Goal: Transaction & Acquisition: Purchase product/service

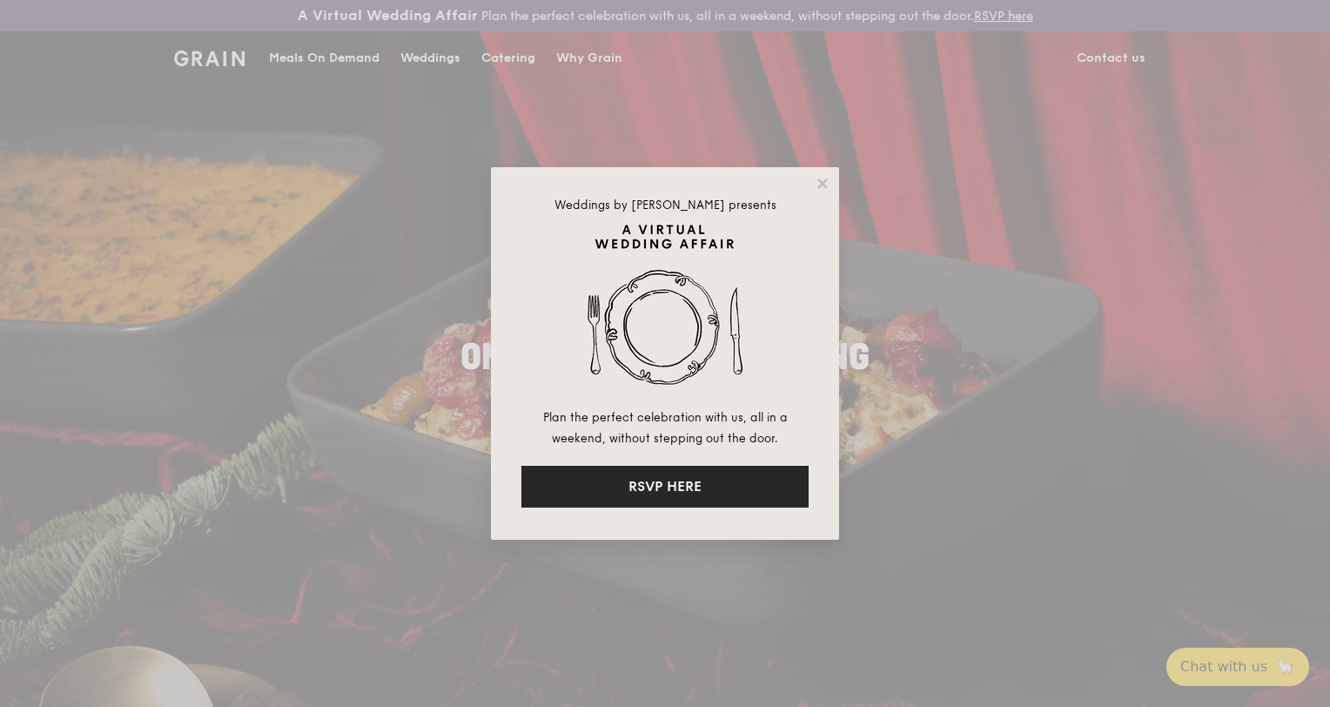
click at [700, 484] on button "RSVP HERE" at bounding box center [664, 487] width 287 height 42
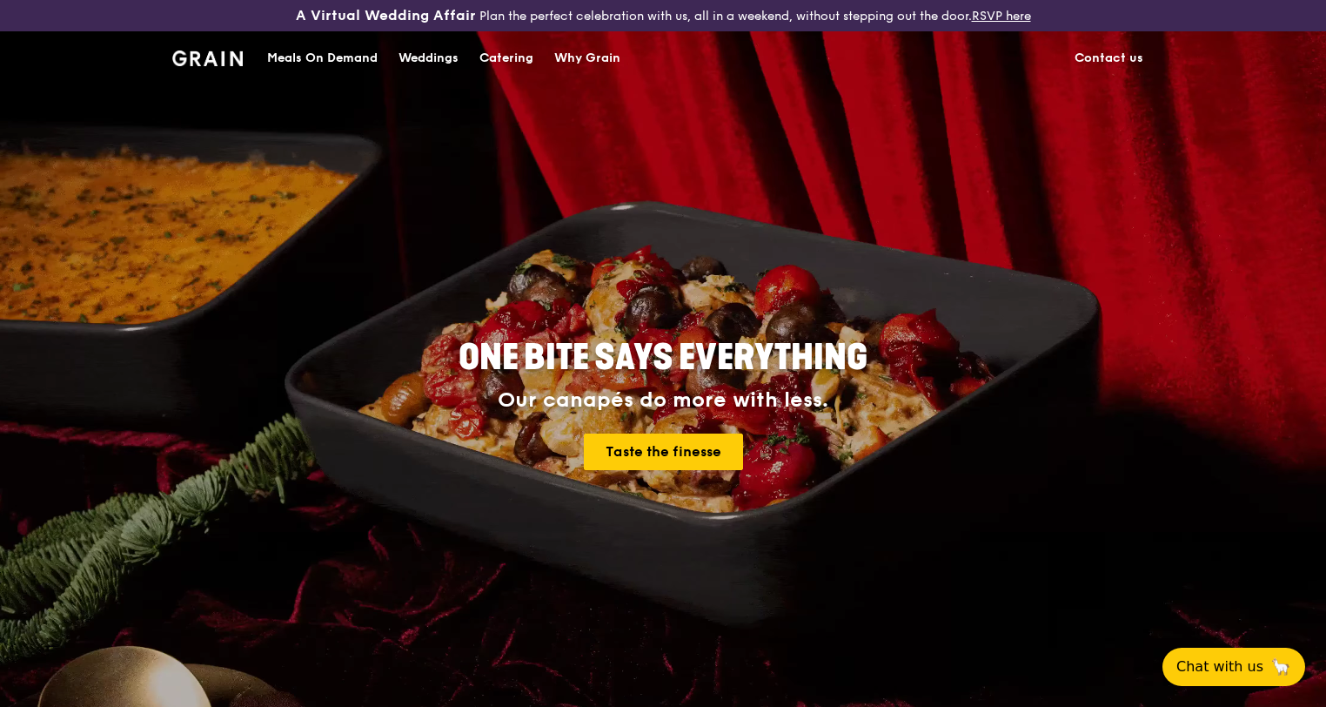
click at [502, 60] on div "Catering" at bounding box center [507, 58] width 54 height 52
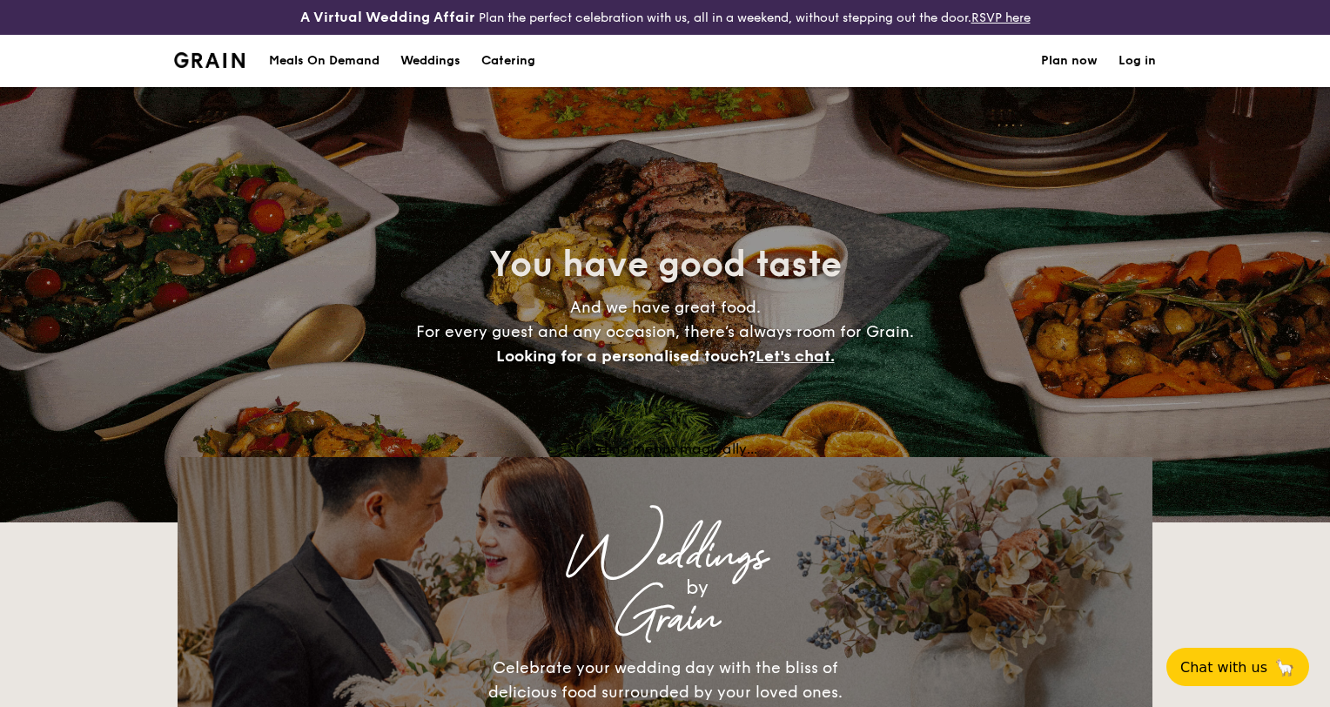
select select
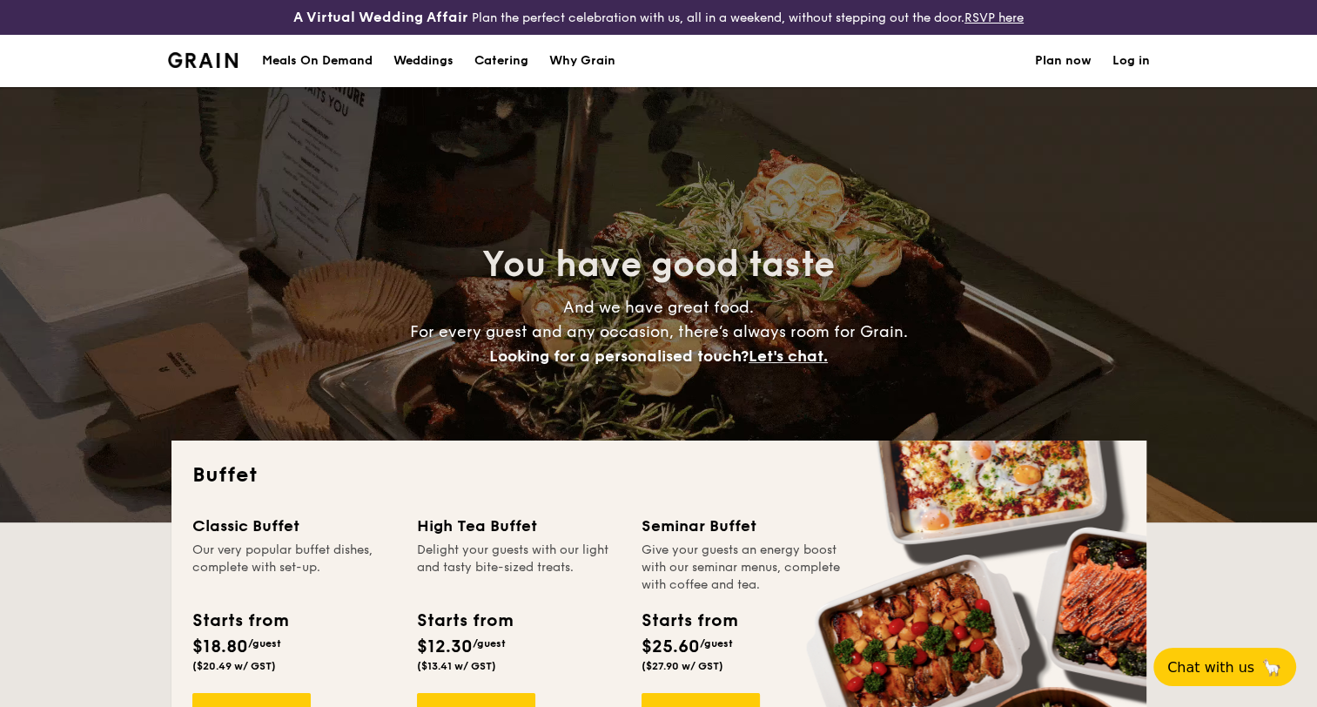
click at [331, 65] on div "Meals On Demand" at bounding box center [317, 61] width 111 height 52
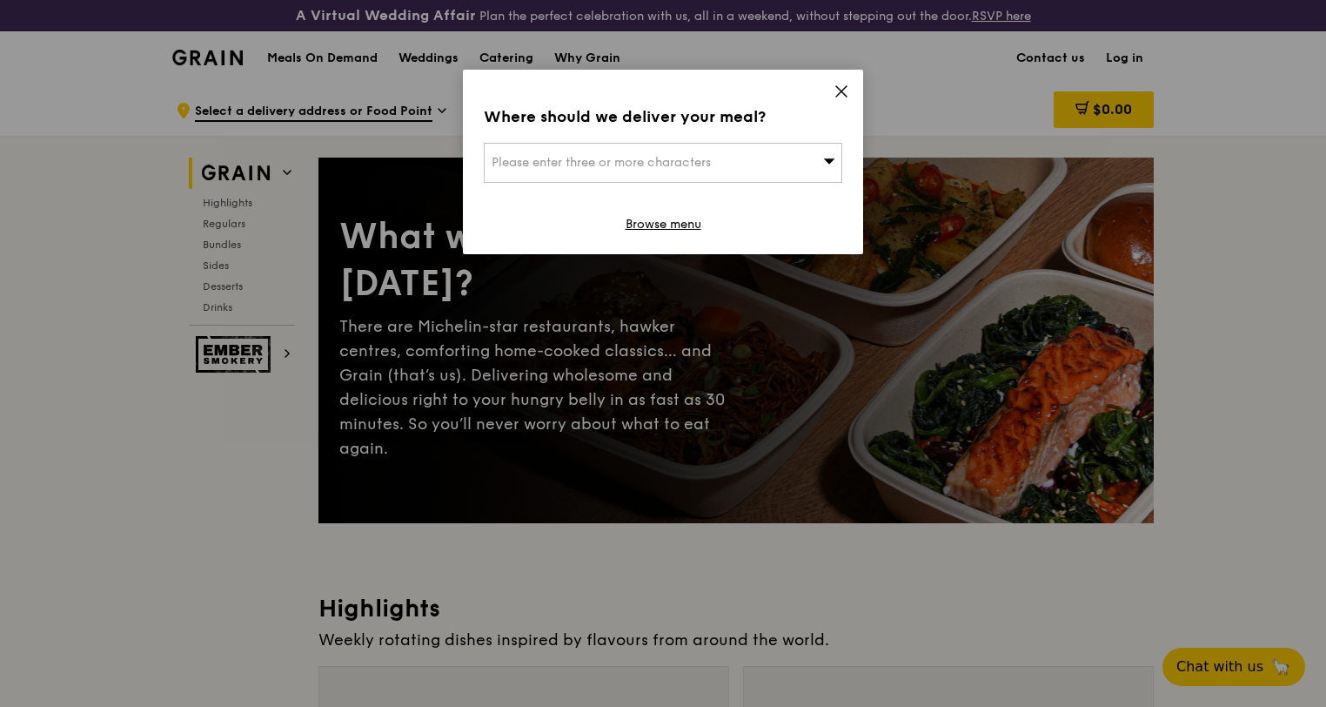
click at [759, 158] on div "Please enter three or more characters" at bounding box center [663, 163] width 359 height 40
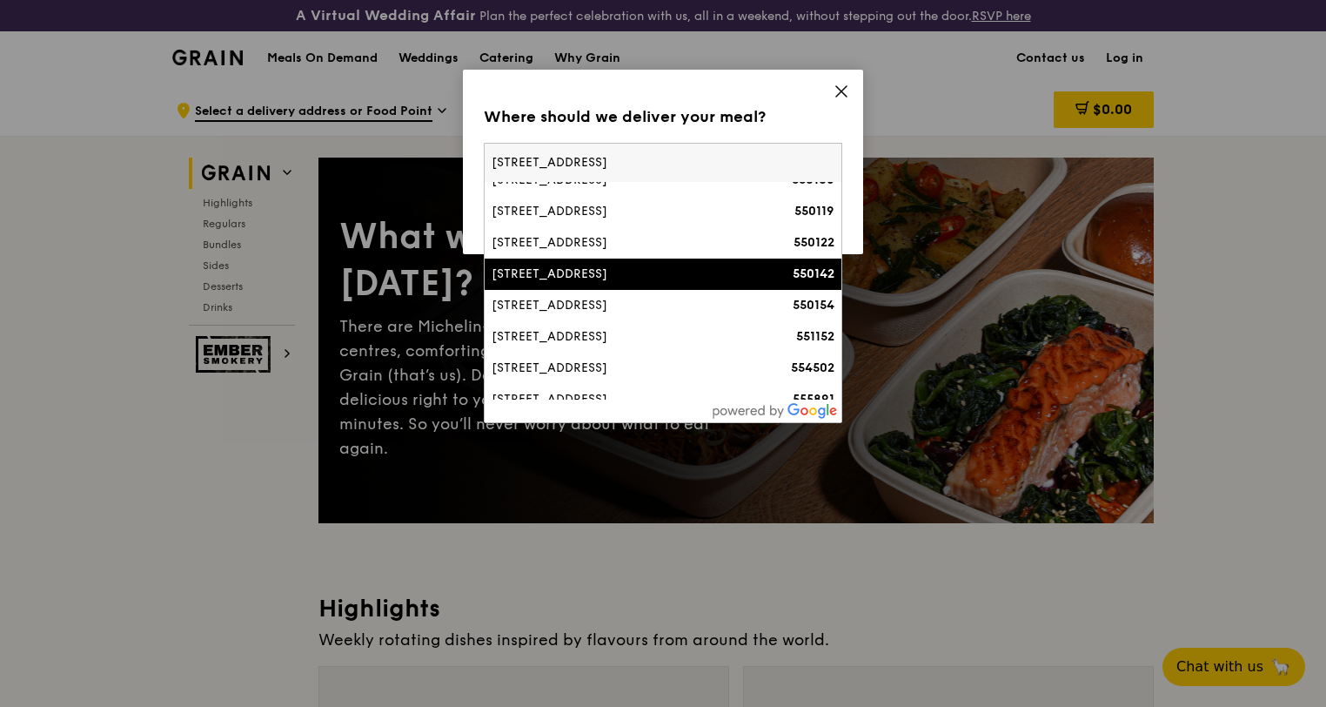
scroll to position [426, 0]
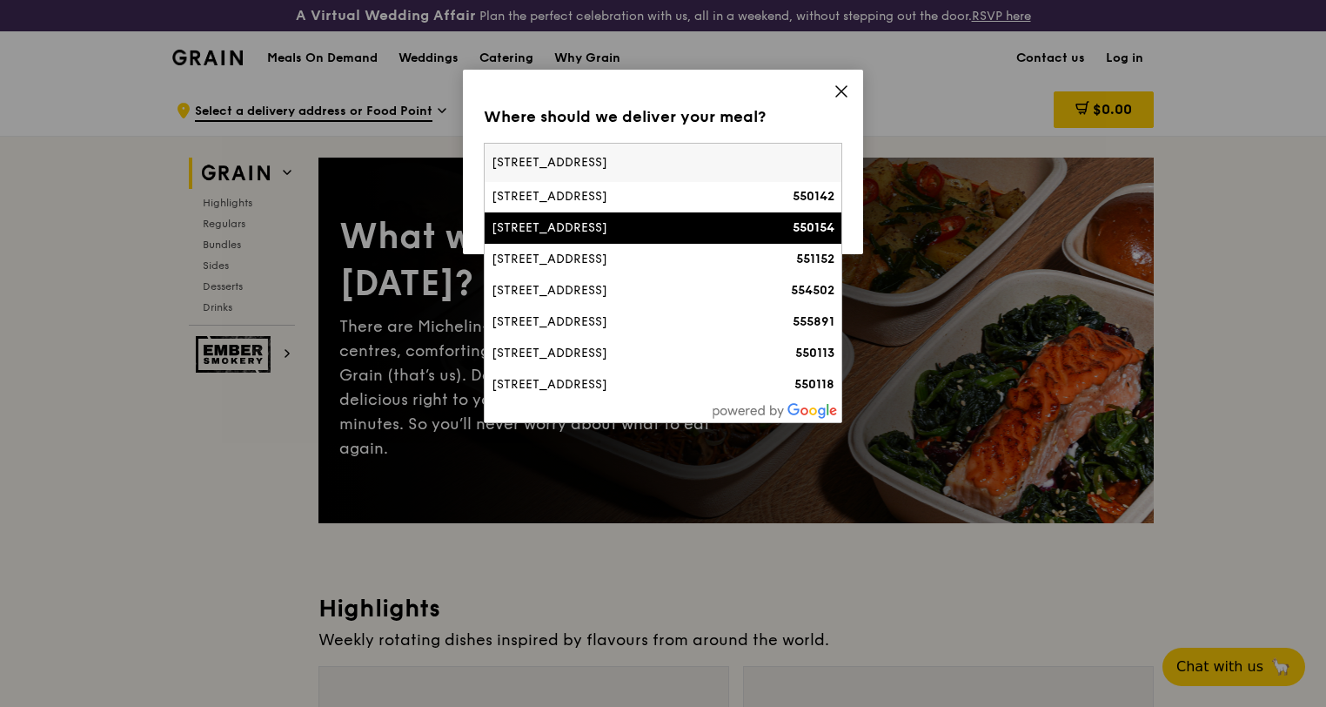
type input "1 serangoon north avenue 5"
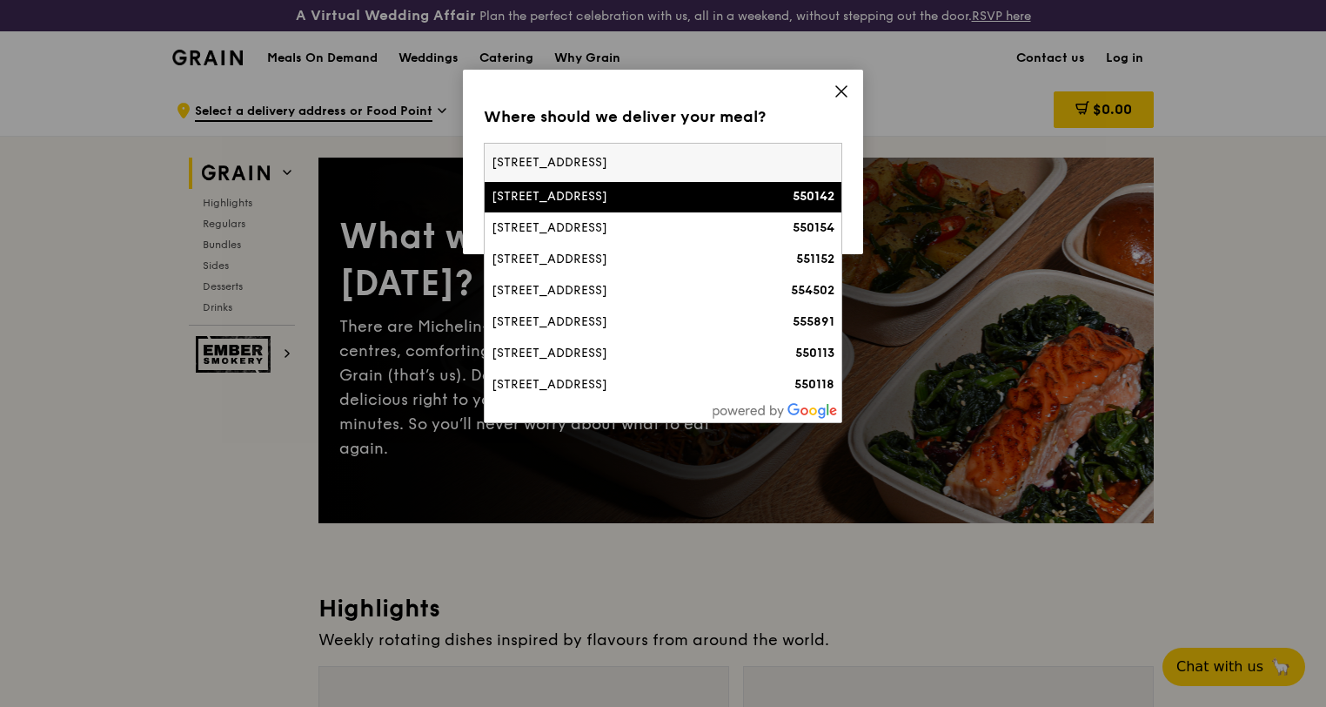
drag, startPoint x: 681, startPoint y: 151, endPoint x: 180, endPoint y: 154, distance: 501.3
click at [188, 154] on div "Where should we deliver your meal? Please enter three or more characters 1 sera…" at bounding box center [663, 353] width 1326 height 707
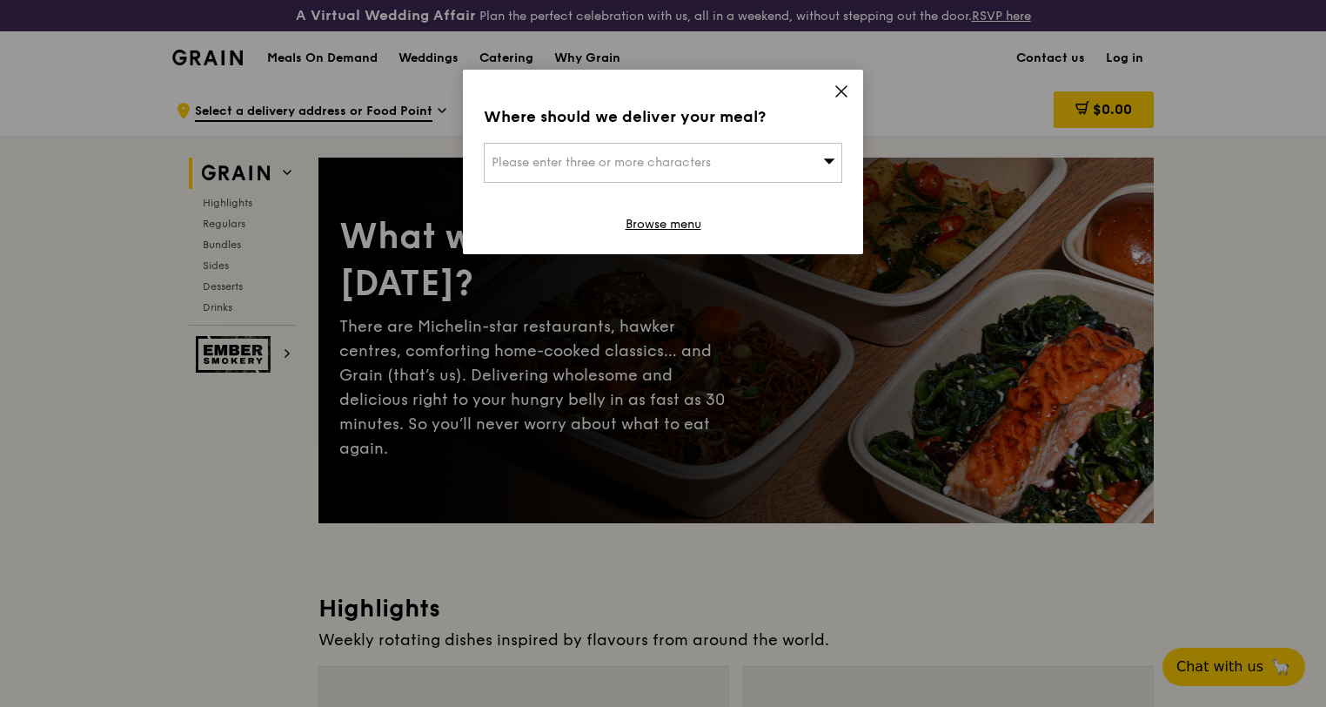
click at [736, 159] on div "Please enter three or more characters" at bounding box center [663, 163] width 359 height 40
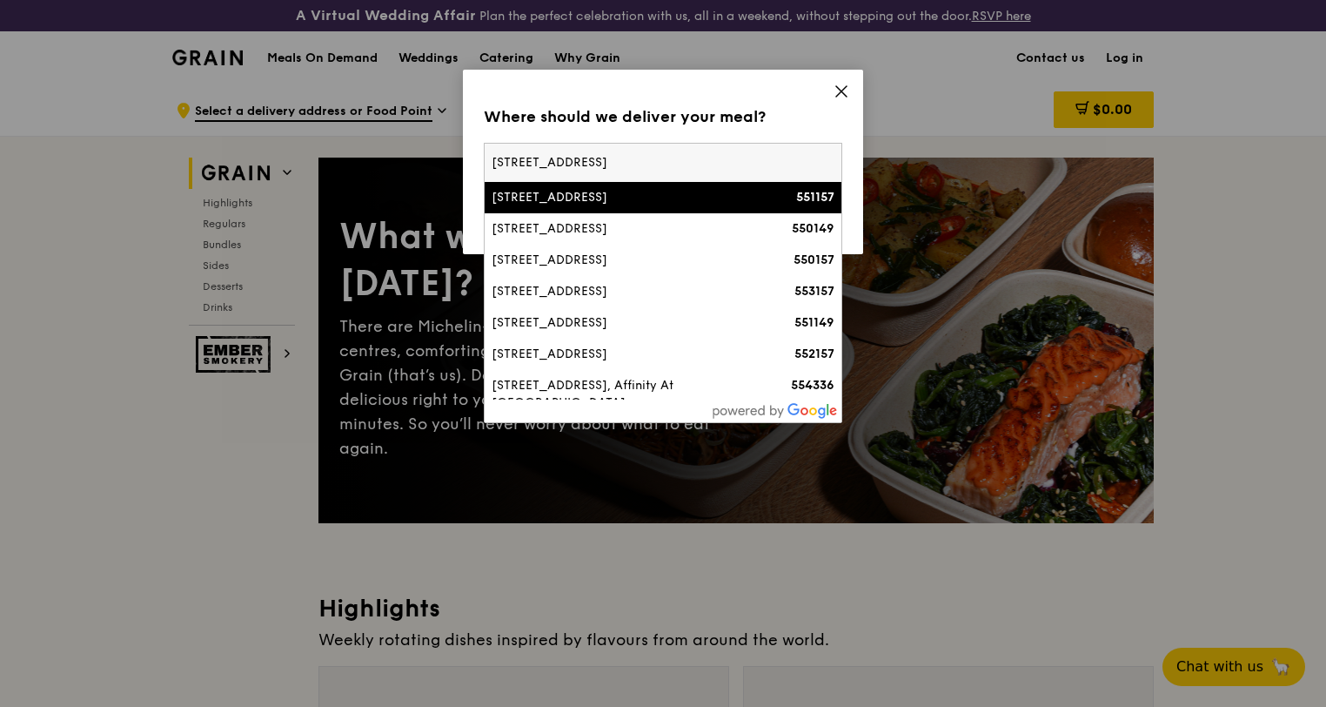
drag, startPoint x: 717, startPoint y: 153, endPoint x: 449, endPoint y: 158, distance: 268.1
click at [449, 158] on div "Where should we deliver your meal? Please enter three or more characters 1 sera…" at bounding box center [663, 353] width 1326 height 707
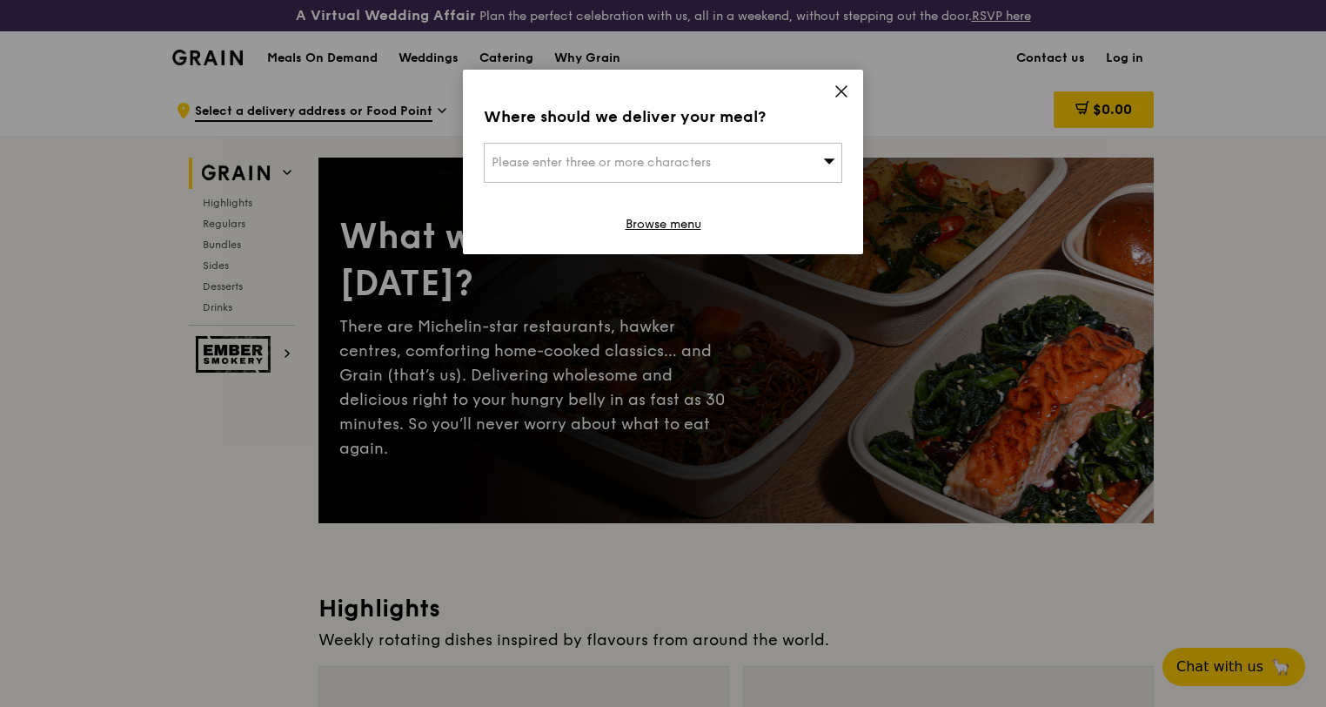
click at [574, 155] on span "Please enter three or more characters" at bounding box center [601, 162] width 219 height 15
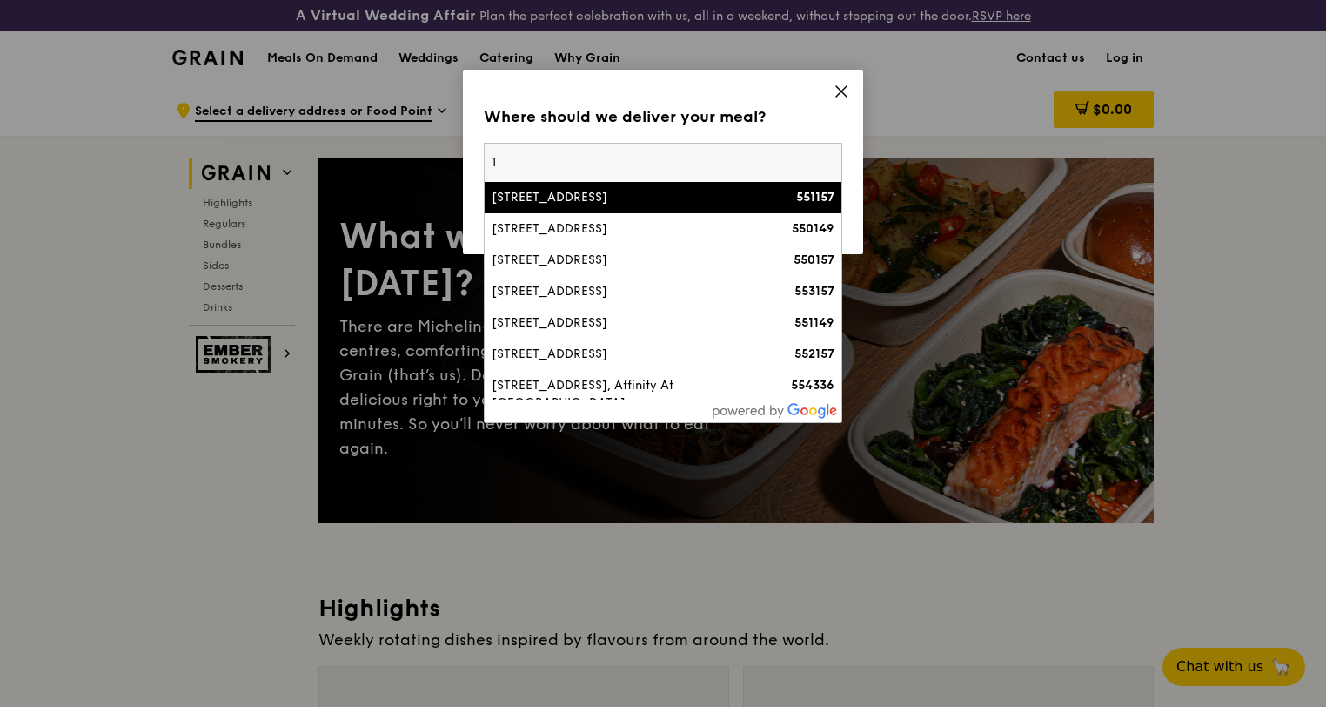
type input "1"
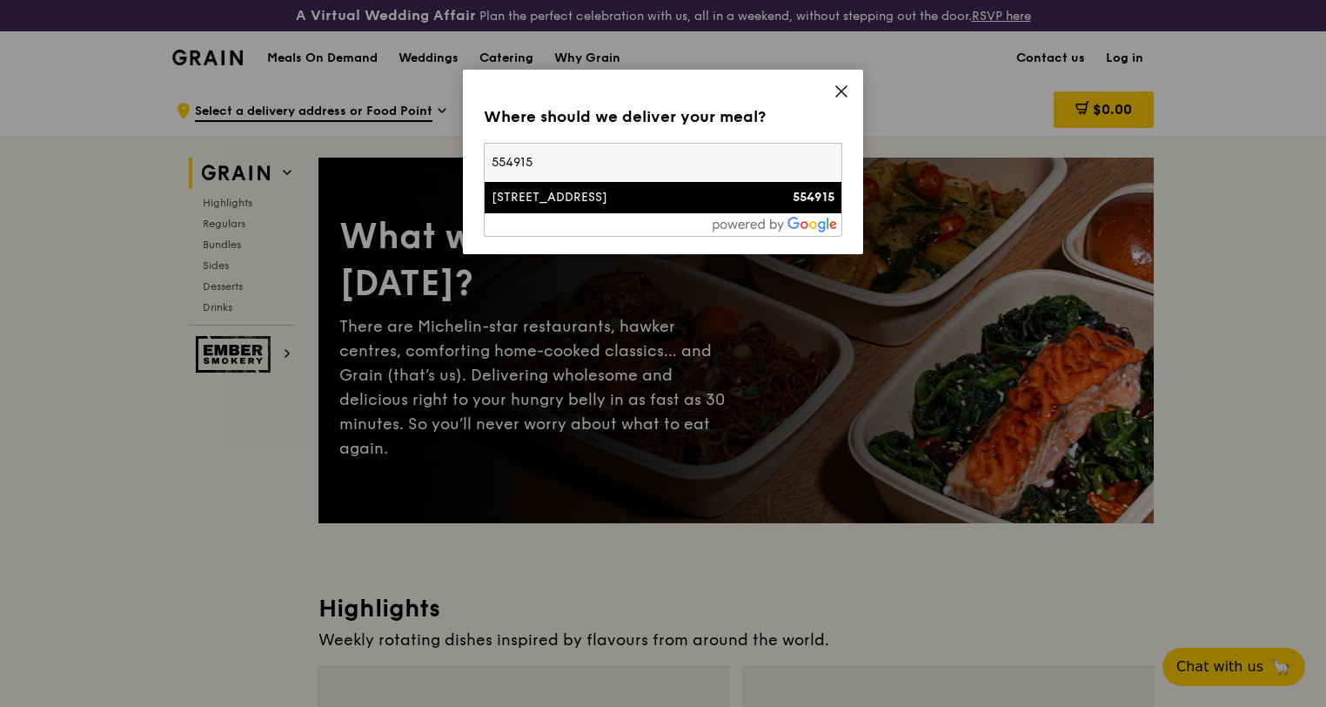
type input "554915"
click at [715, 195] on div "1 Serangoon North Avenue 5" at bounding box center [621, 197] width 258 height 17
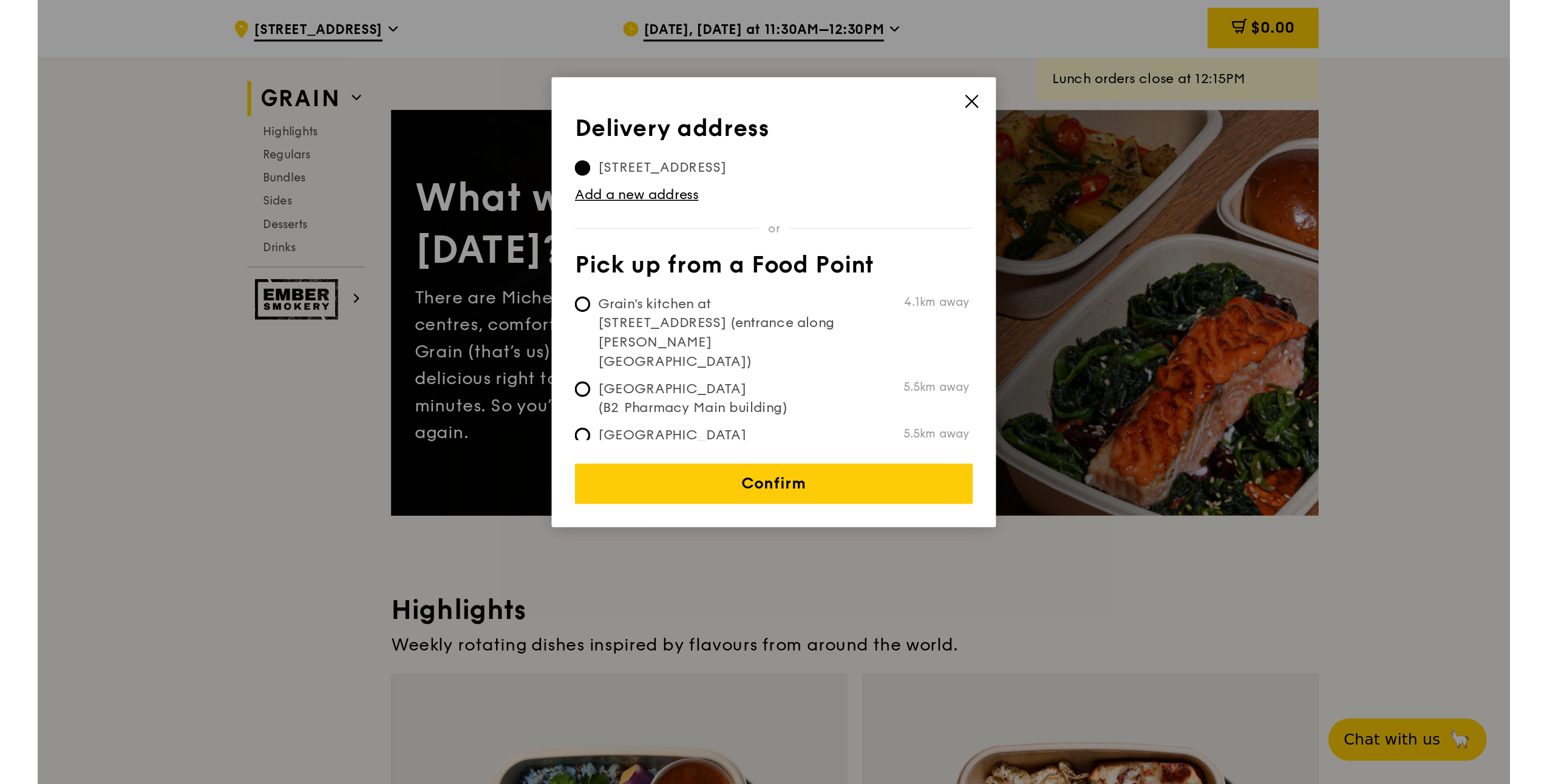
scroll to position [61, 0]
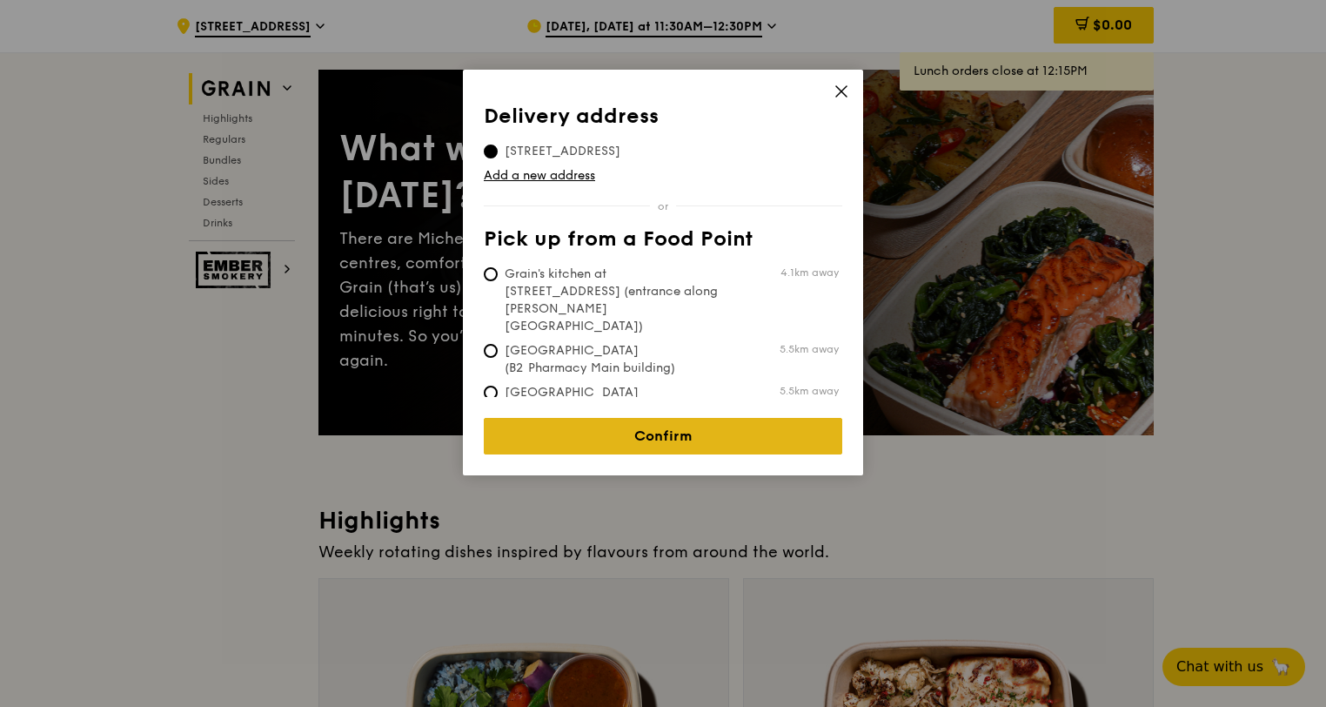
click at [706, 422] on link "Confirm" at bounding box center [663, 436] width 359 height 37
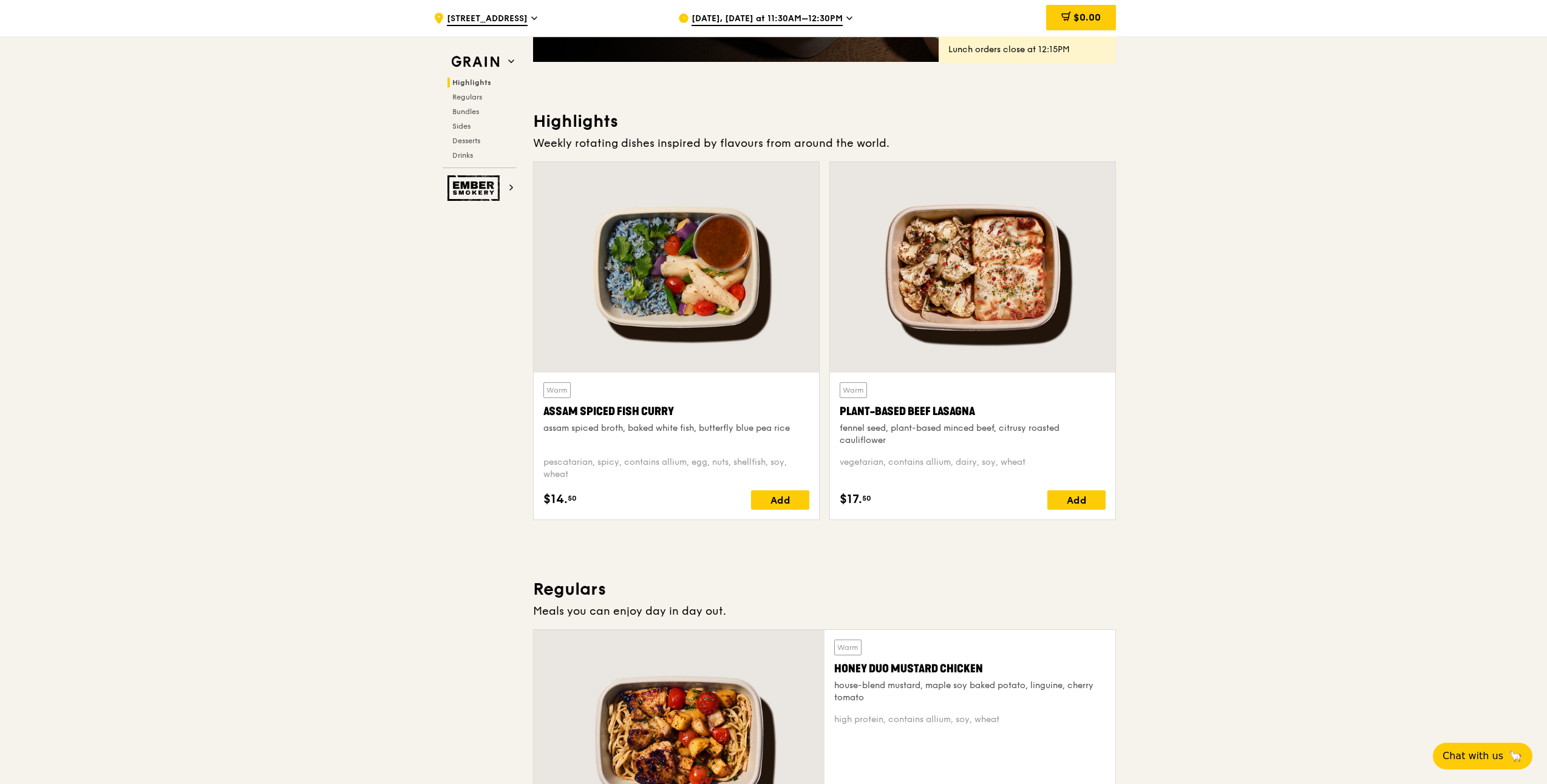
scroll to position [303, 0]
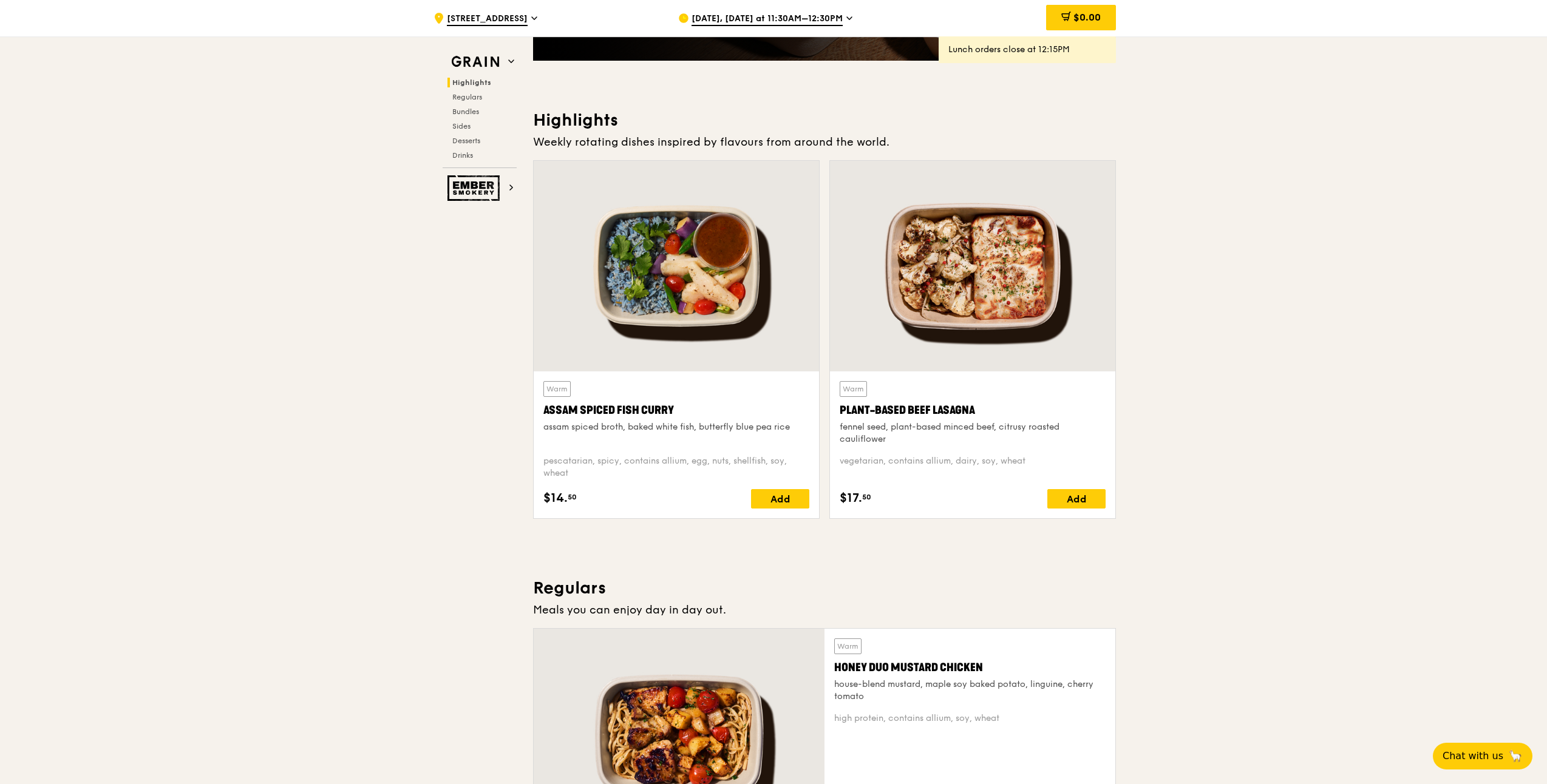
click at [922, 402] on div "Plant-Based Beef Lasagna" at bounding box center [973, 410] width 266 height 17
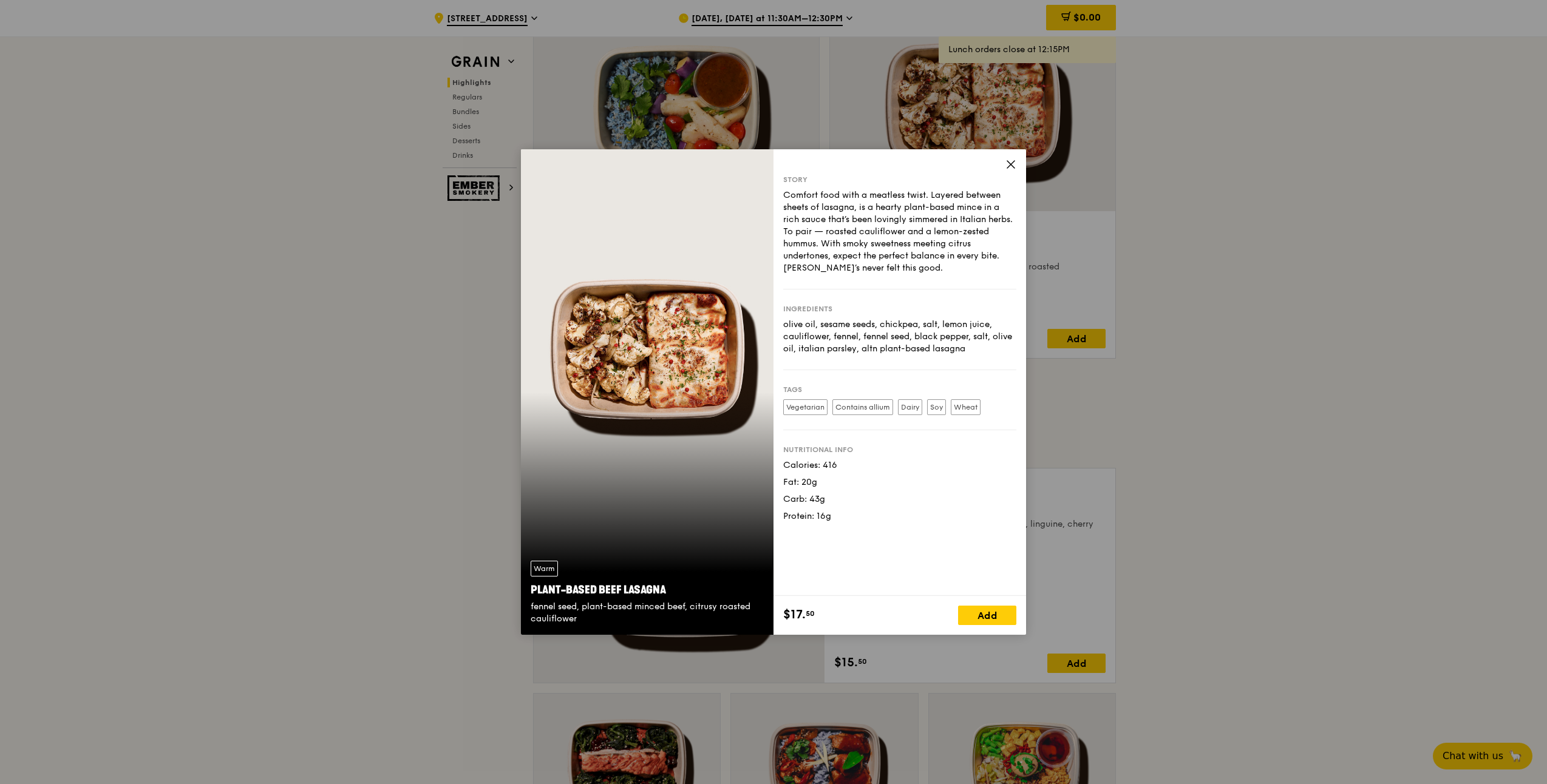
scroll to position [485, 0]
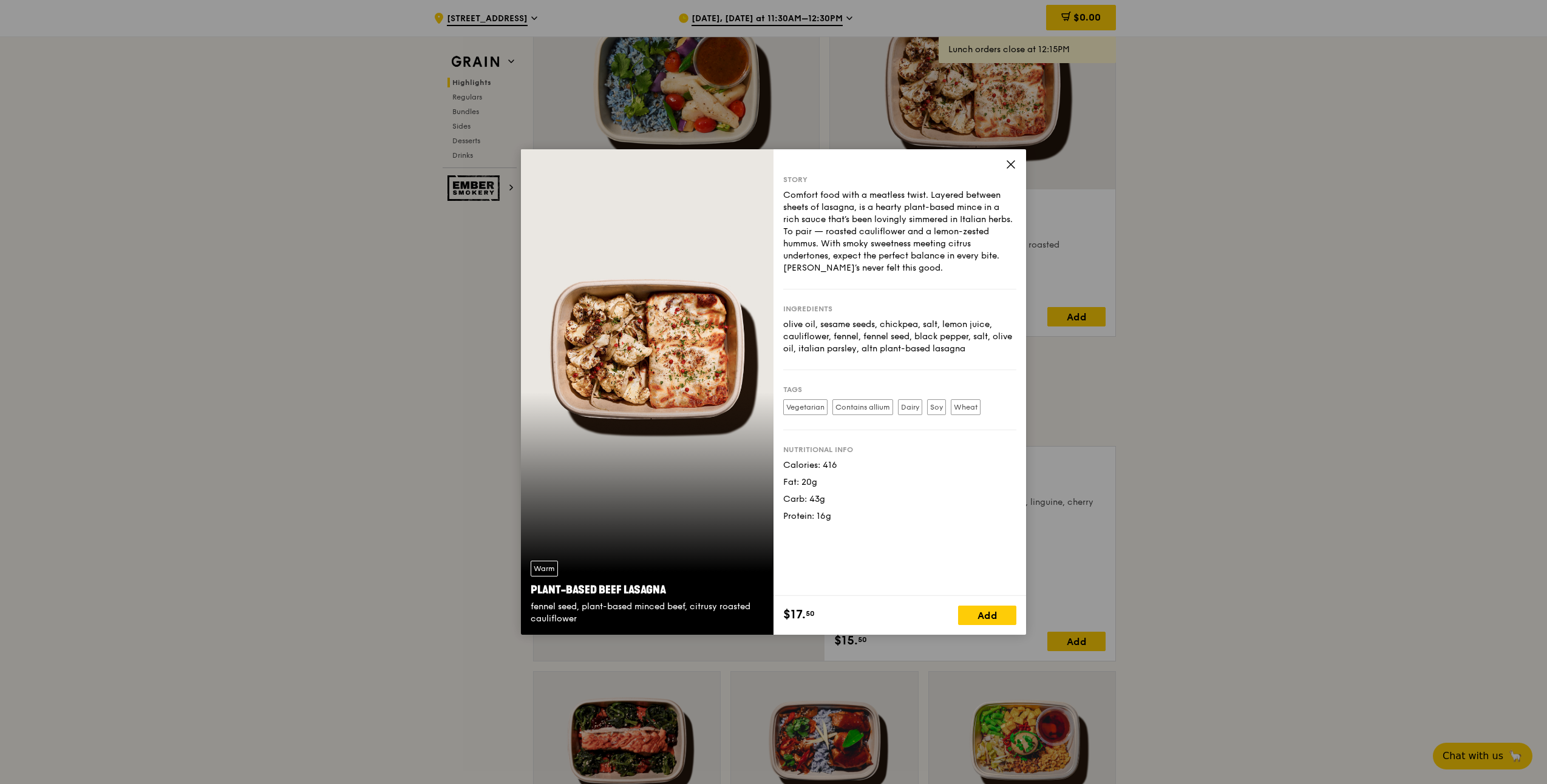
click at [925, 163] on icon at bounding box center [1011, 165] width 7 height 7
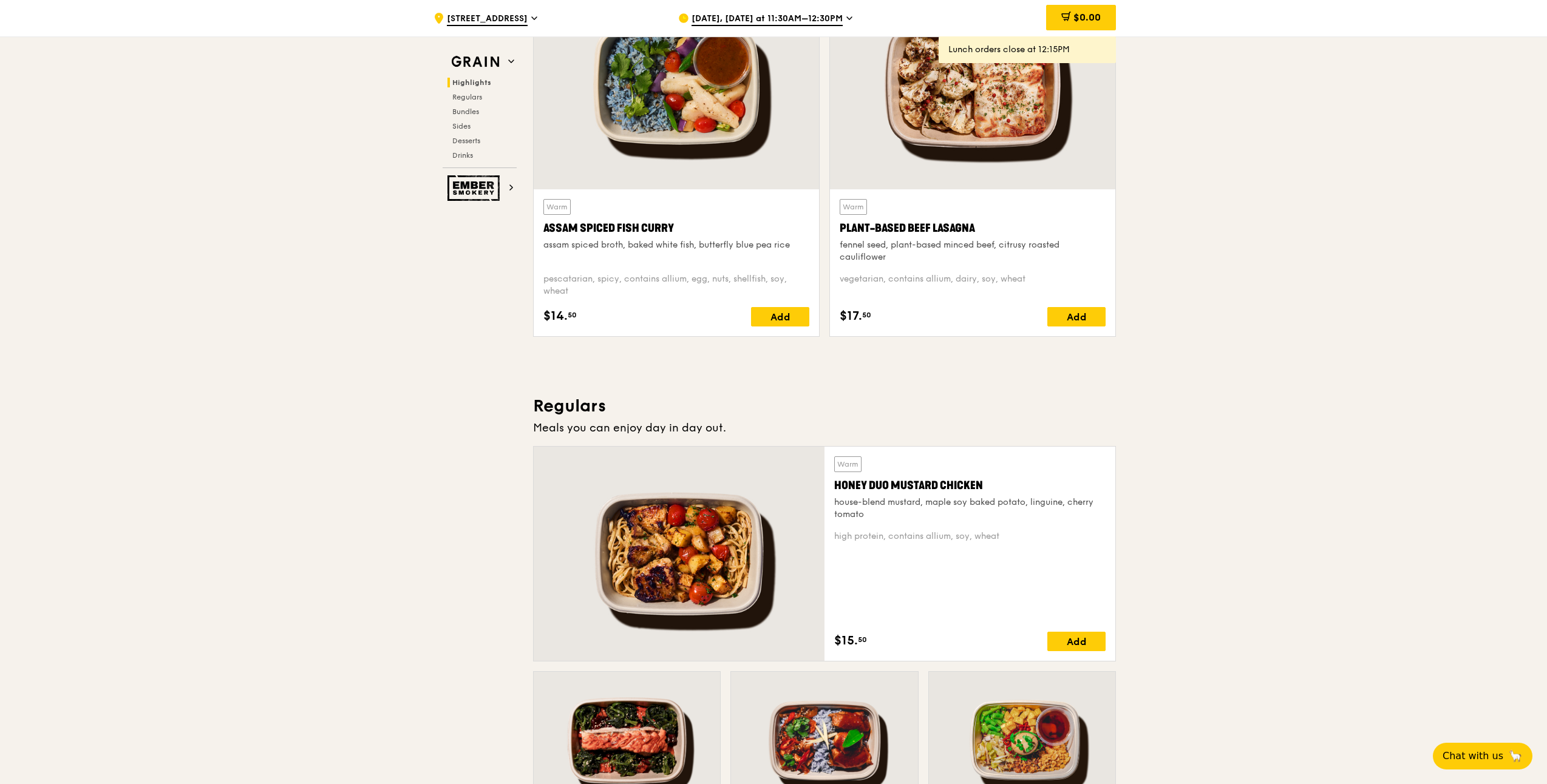
click at [903, 216] on div "Warm Plant-Based Beef Lasagna fennel seed, plant-based minced beef, citrusy roa…" at bounding box center [973, 231] width 266 height 64
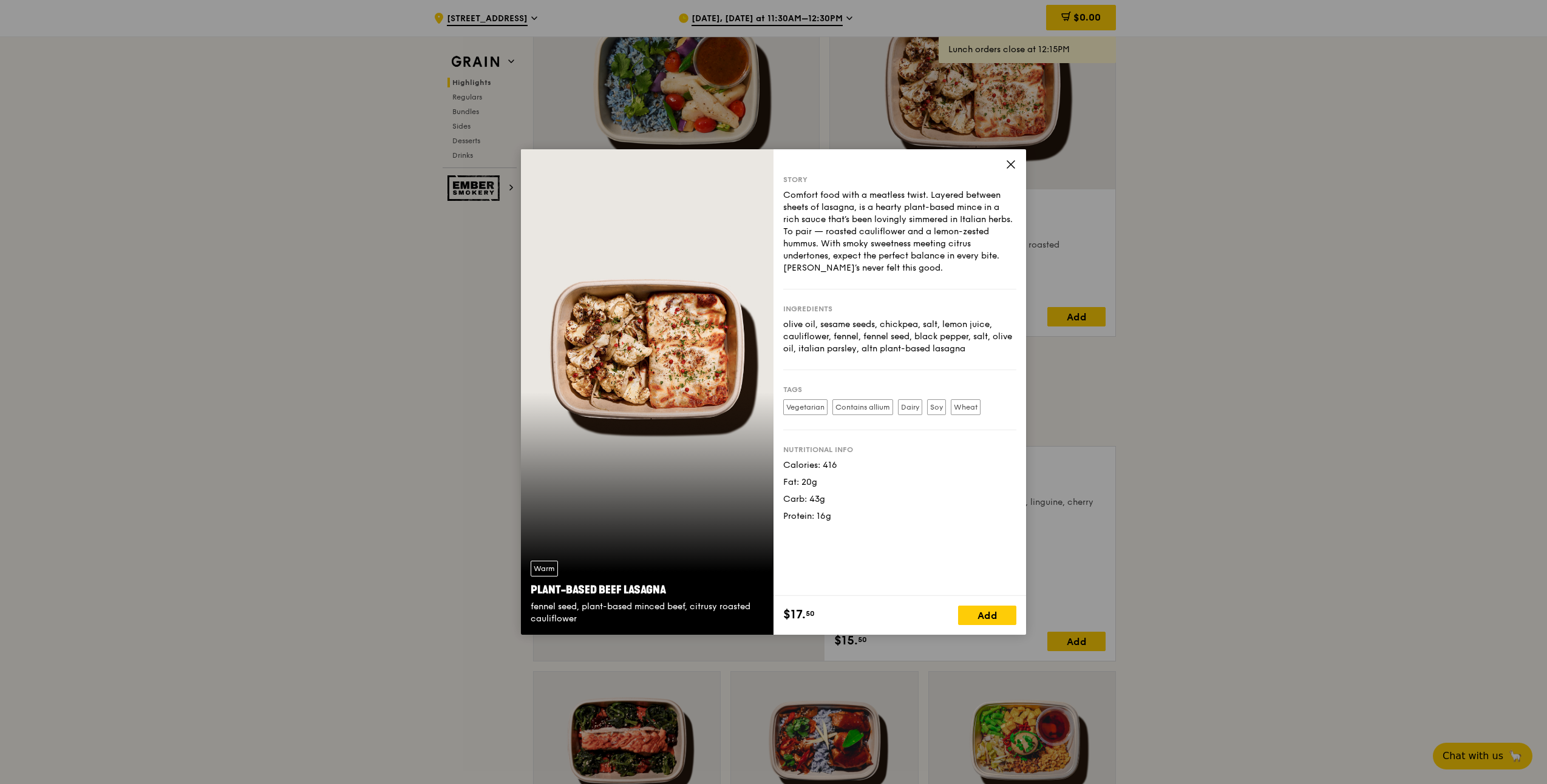
click at [925, 165] on icon at bounding box center [1011, 165] width 11 height 11
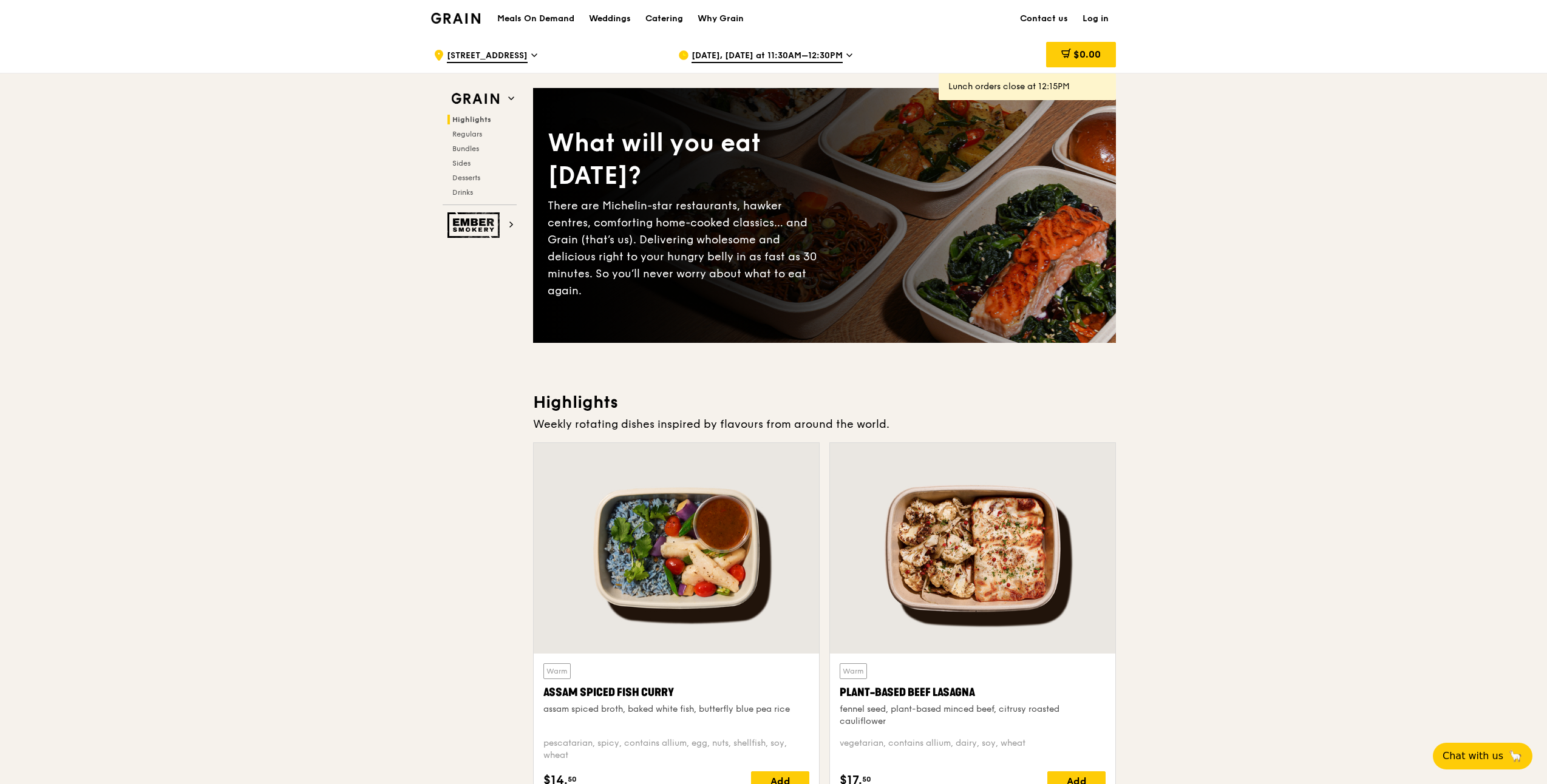
scroll to position [0, 0]
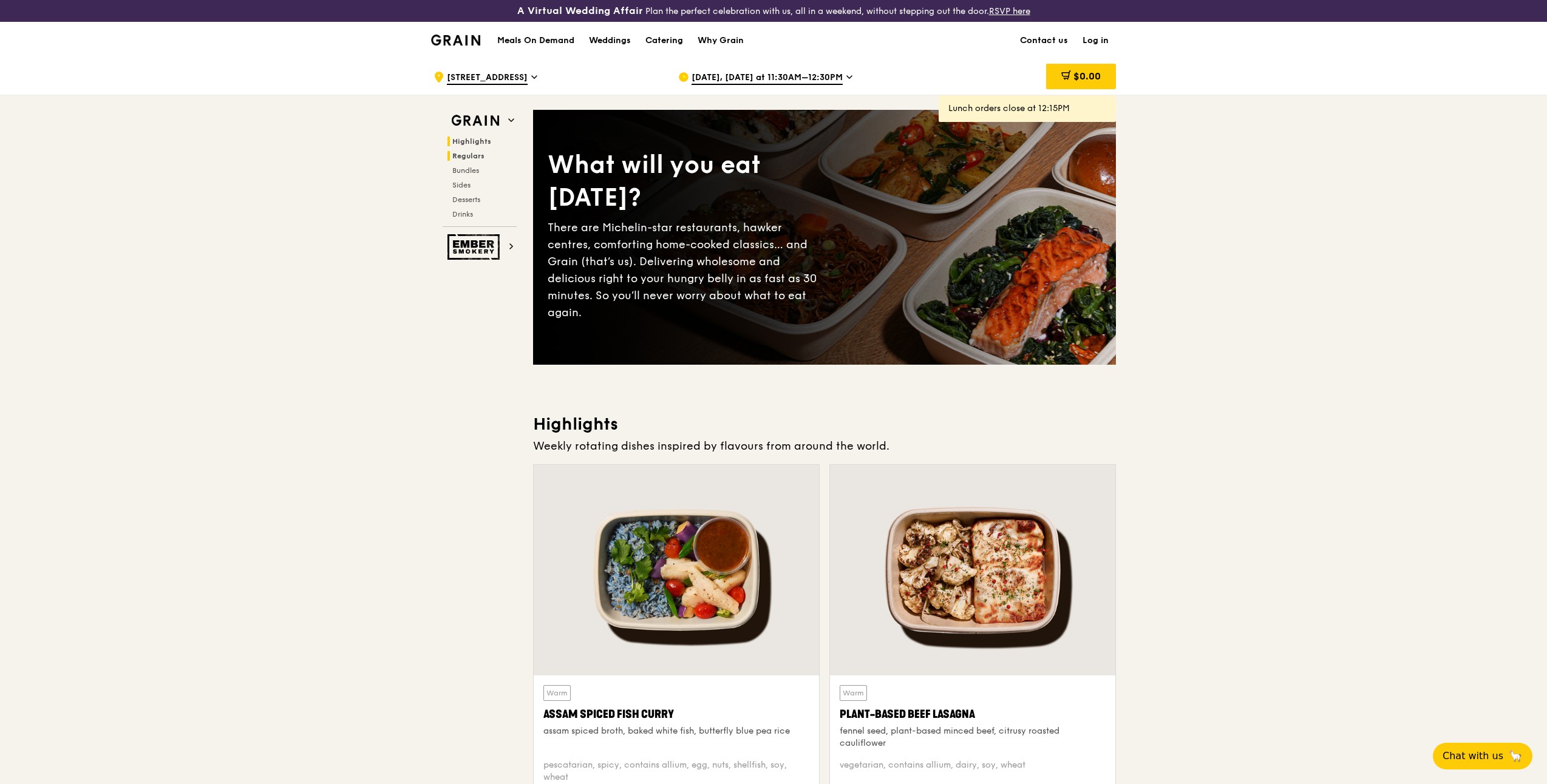
click at [473, 157] on span "Regulars" at bounding box center [468, 156] width 32 height 8
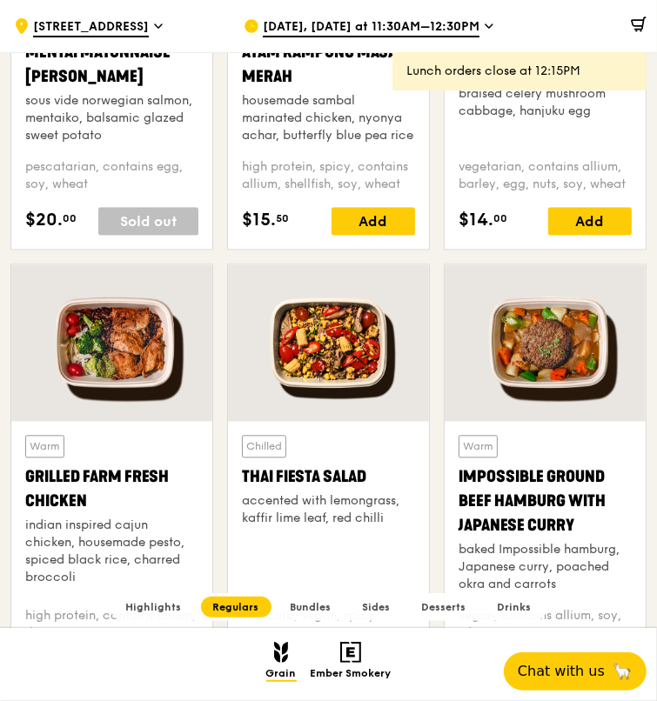
scroll to position [1667, 0]
